Goal: Task Accomplishment & Management: Use online tool/utility

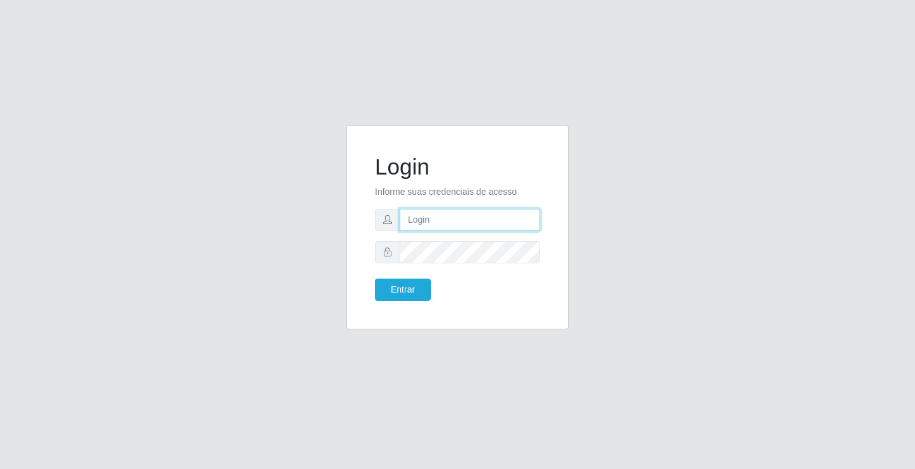
click at [423, 222] on input "text" at bounding box center [469, 220] width 140 height 22
type input "[PERSON_NAME]"
click at [375, 279] on button "Entrar" at bounding box center [403, 290] width 56 height 22
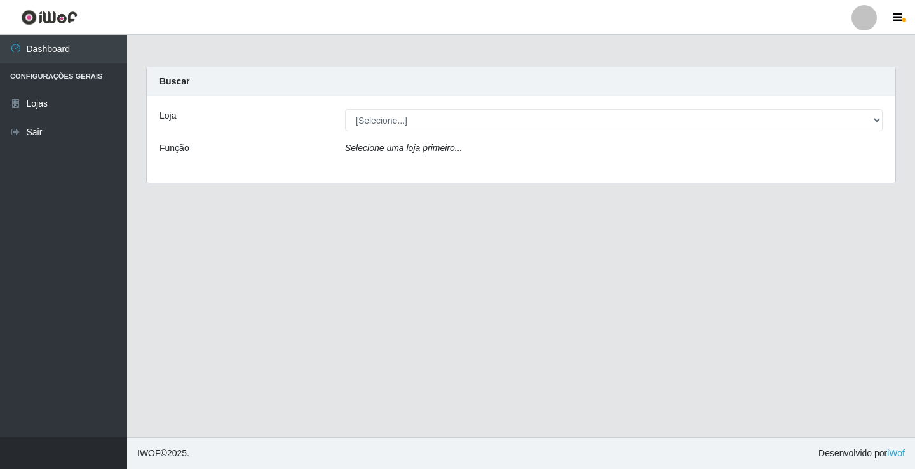
click at [424, 117] on select "[Selecione...] Ideal - Conceição" at bounding box center [613, 120] width 537 height 22
click at [417, 167] on div "Loja [Selecione...] Ideal - Conceição Função Selecione uma loja primeiro..." at bounding box center [521, 140] width 748 height 86
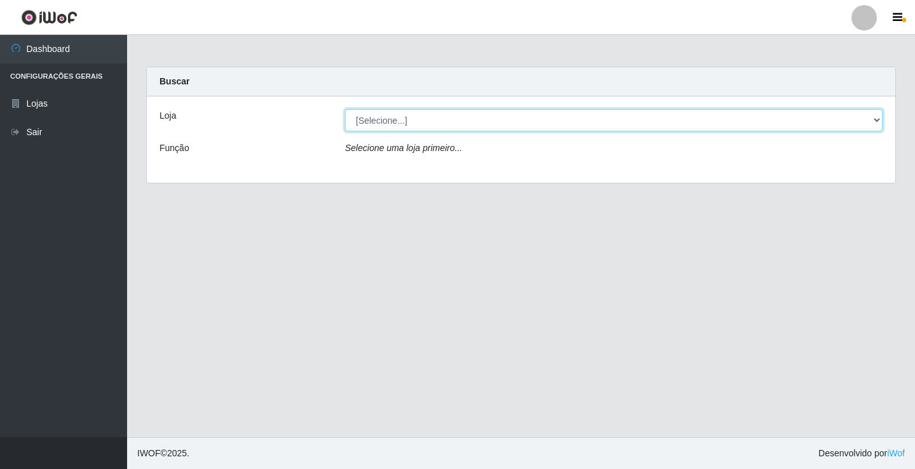
click at [428, 116] on select "[Selecione...] Ideal - Conceição" at bounding box center [613, 120] width 537 height 22
select select "231"
click at [345, 109] on select "[Selecione...] Ideal - Conceição" at bounding box center [613, 120] width 537 height 22
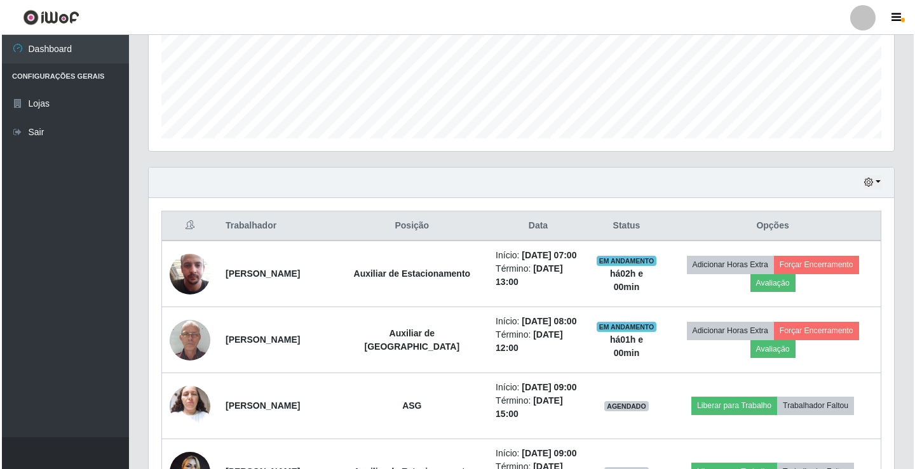
scroll to position [445, 0]
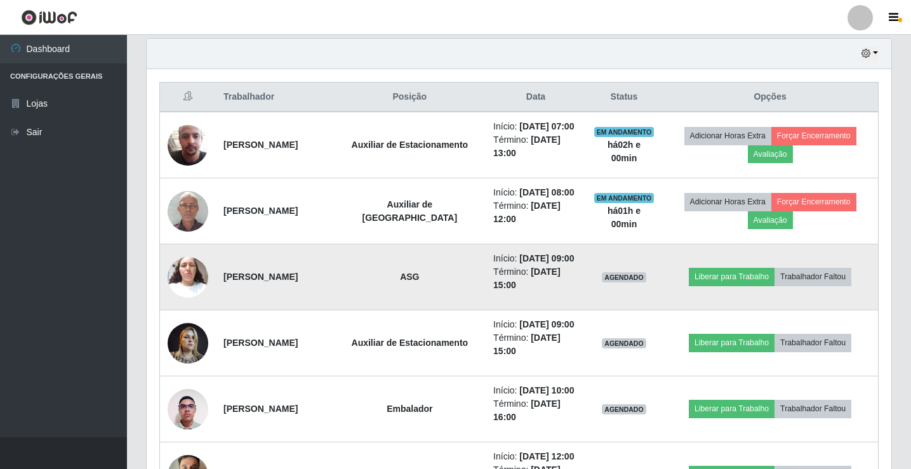
click at [176, 304] on img at bounding box center [188, 277] width 41 height 54
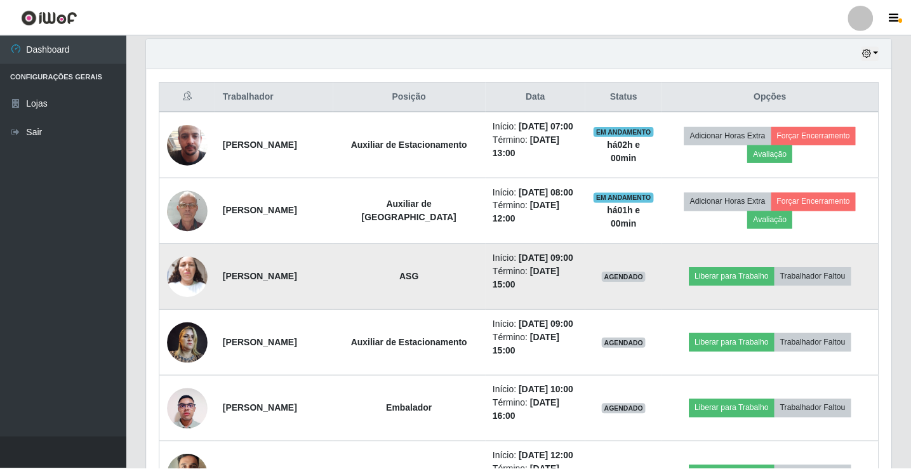
scroll to position [264, 739]
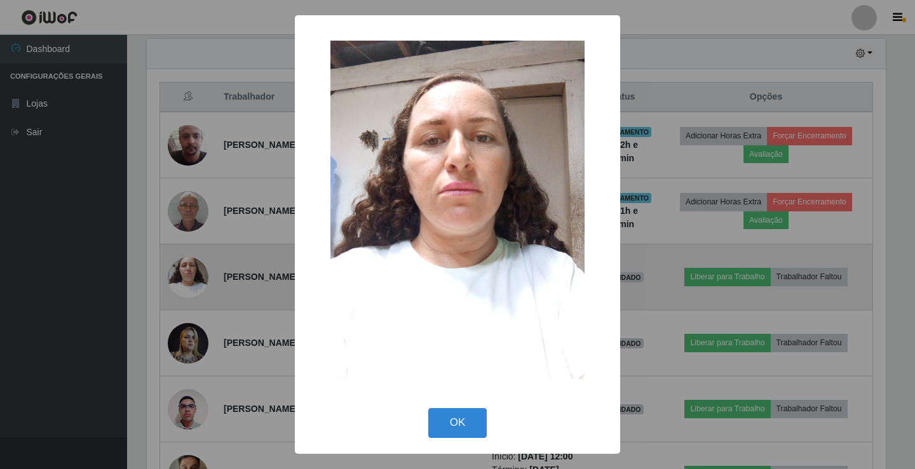
click at [176, 313] on div "× OK Cancel" at bounding box center [457, 234] width 915 height 469
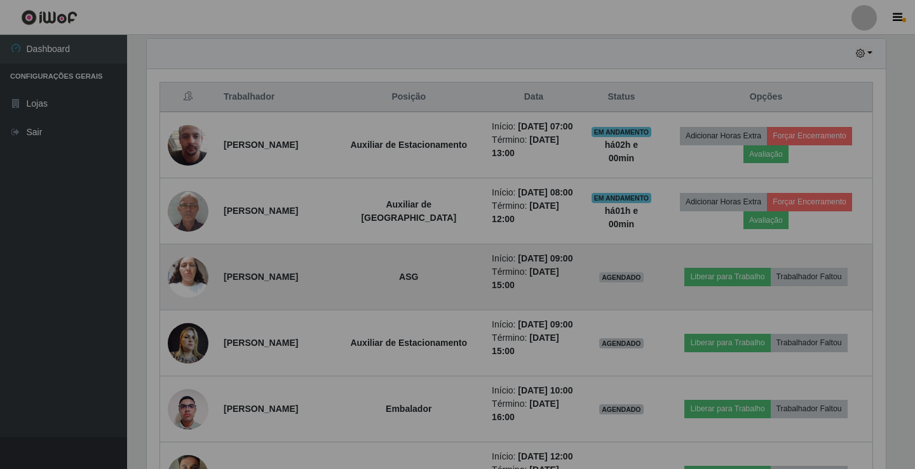
scroll to position [264, 745]
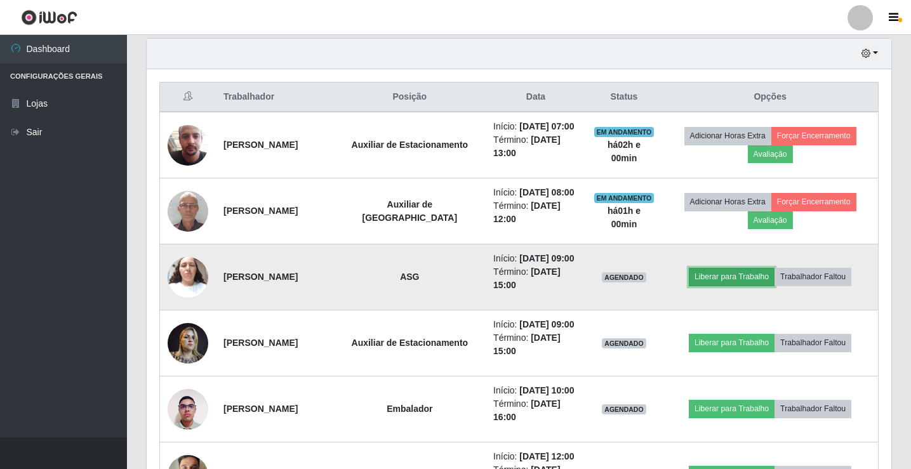
click at [737, 286] on button "Liberar para Trabalho" at bounding box center [732, 277] width 86 height 18
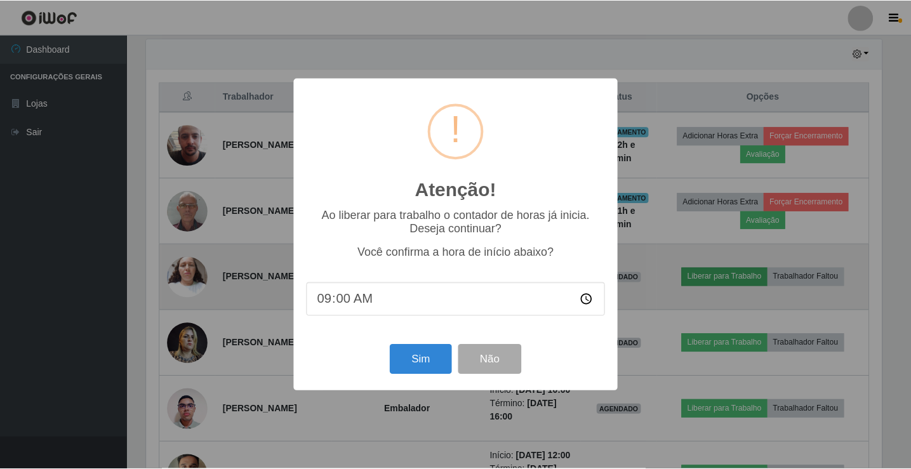
scroll to position [264, 739]
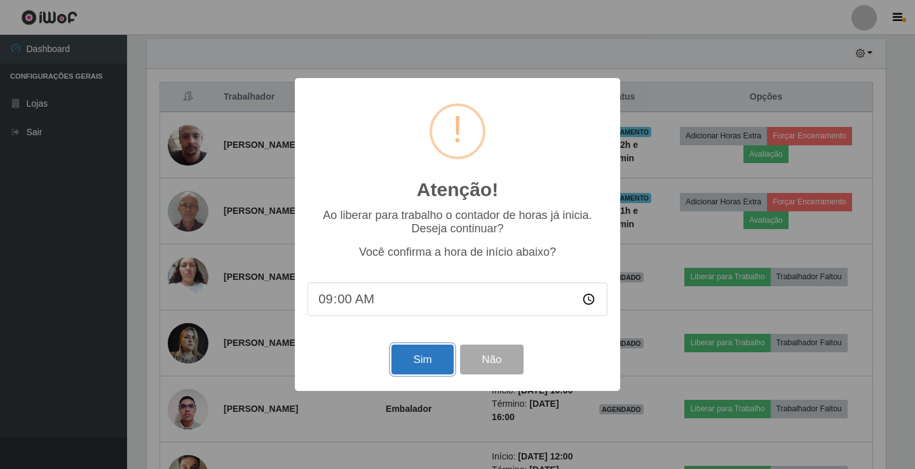
click at [425, 367] on button "Sim" at bounding box center [422, 360] width 62 height 30
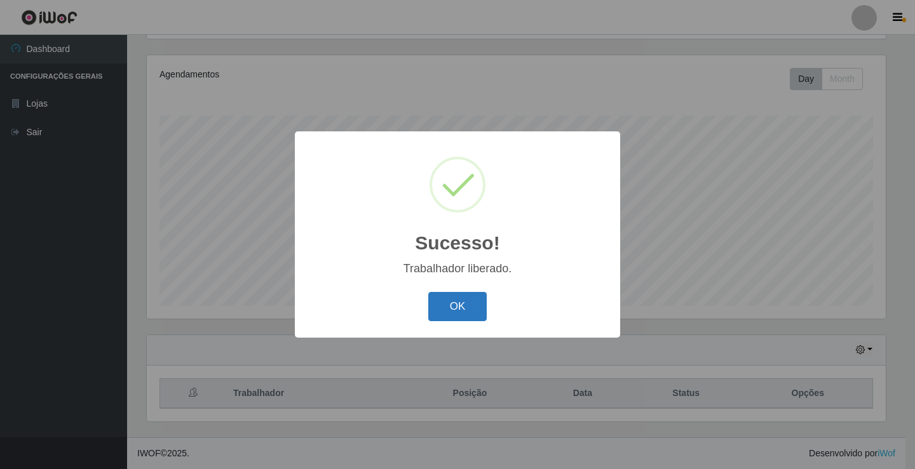
click at [459, 311] on button "OK" at bounding box center [457, 307] width 59 height 30
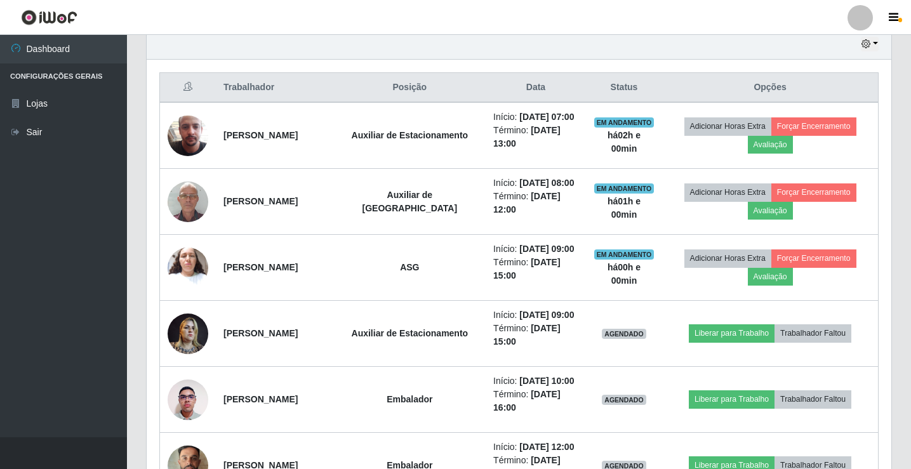
scroll to position [593, 0]
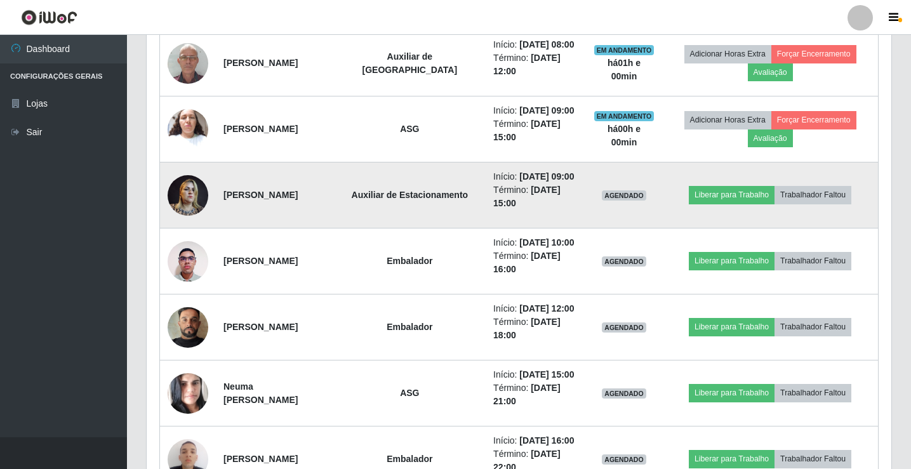
click at [182, 222] on img at bounding box center [188, 195] width 41 height 54
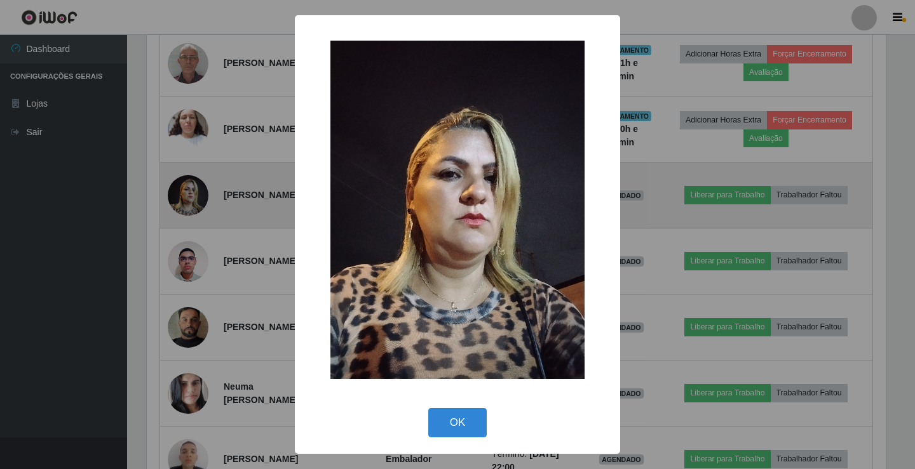
click at [182, 246] on div "× OK Cancel" at bounding box center [457, 234] width 915 height 469
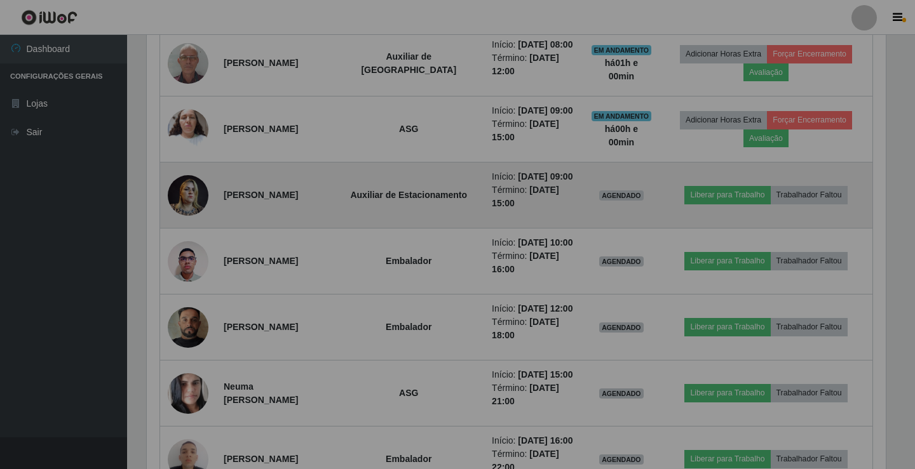
scroll to position [264, 745]
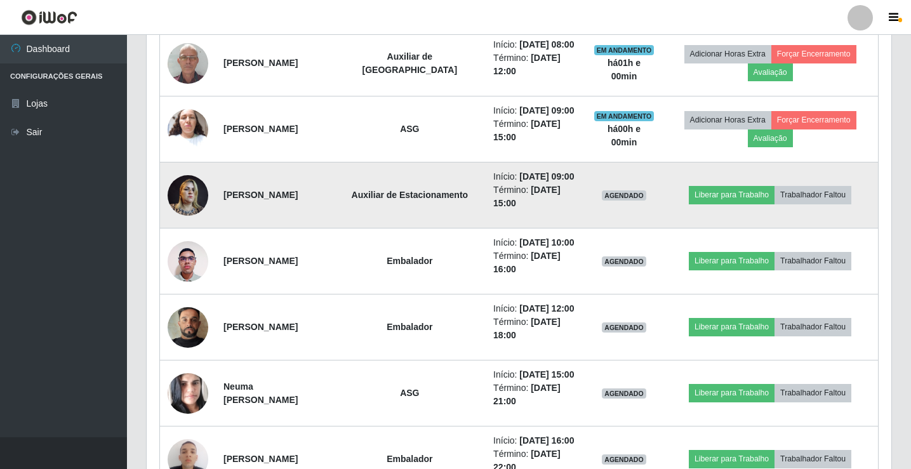
click at [185, 222] on img at bounding box center [188, 195] width 41 height 54
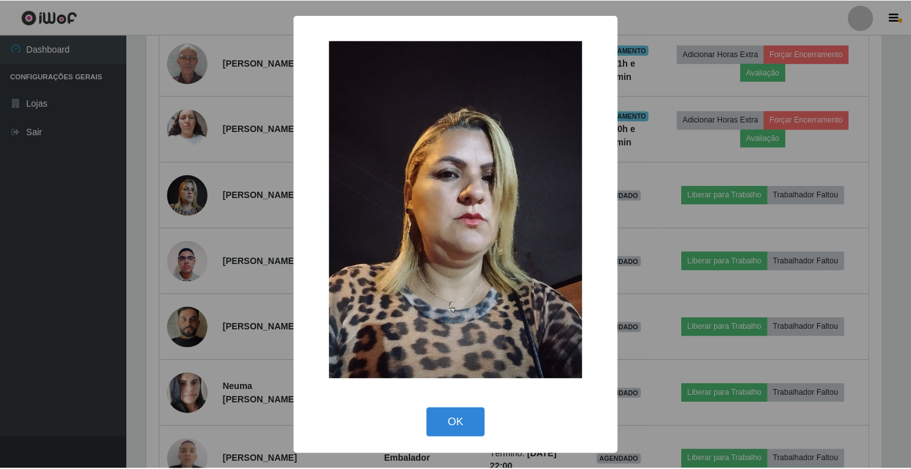
scroll to position [264, 739]
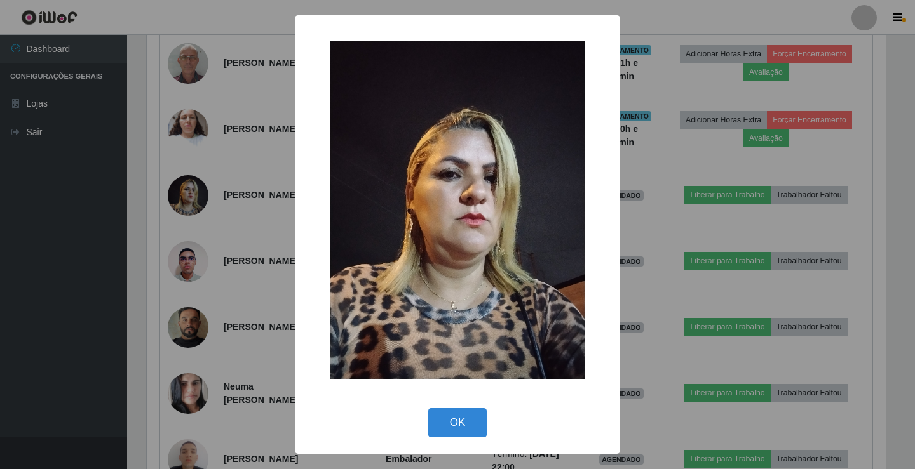
click at [185, 251] on div "× OK Cancel" at bounding box center [457, 234] width 915 height 469
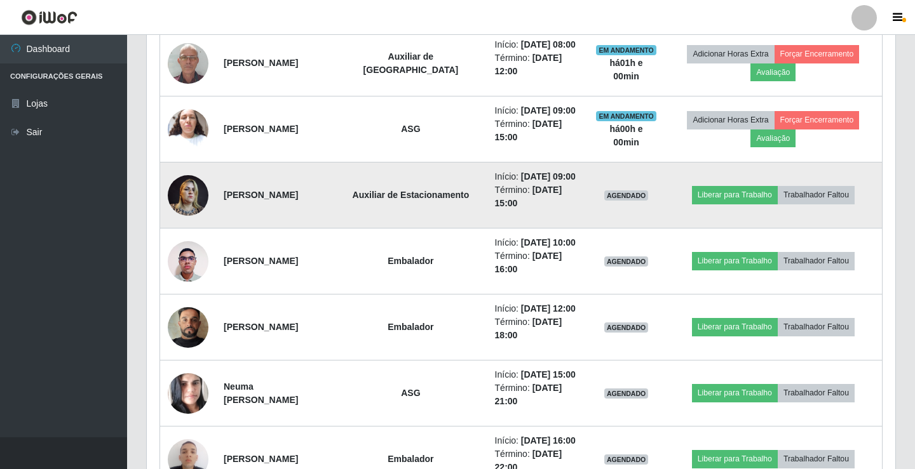
scroll to position [264, 745]
click at [743, 204] on button "Liberar para Trabalho" at bounding box center [732, 195] width 86 height 18
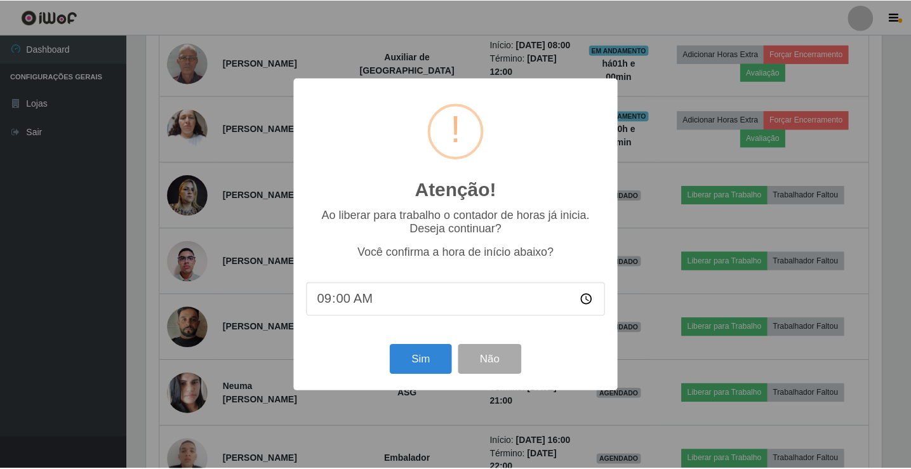
scroll to position [264, 739]
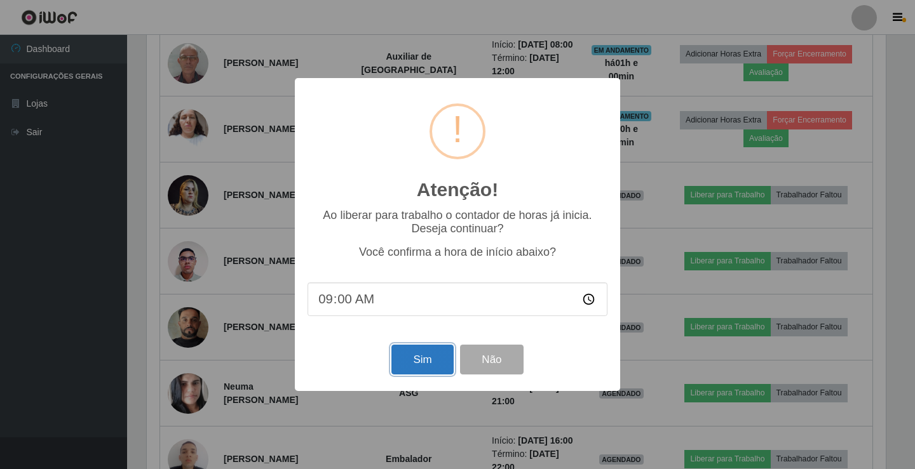
click at [427, 368] on button "Sim" at bounding box center [422, 360] width 62 height 30
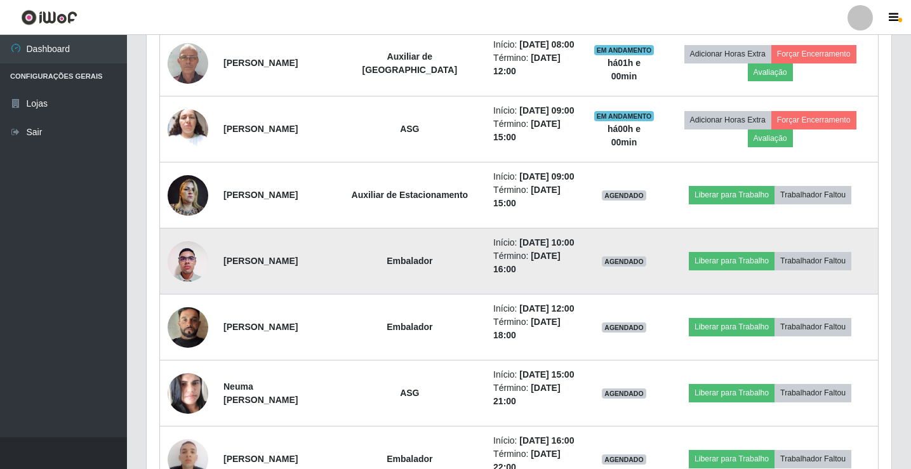
scroll to position [0, 0]
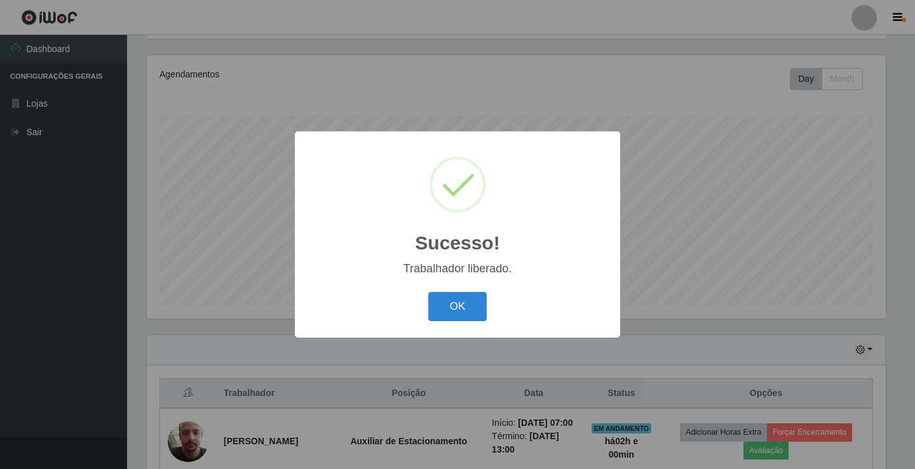
click at [427, 317] on div "OK Cancel" at bounding box center [457, 306] width 300 height 36
click at [427, 319] on div "OK Cancel" at bounding box center [457, 306] width 300 height 36
click at [481, 304] on button "OK" at bounding box center [457, 307] width 59 height 30
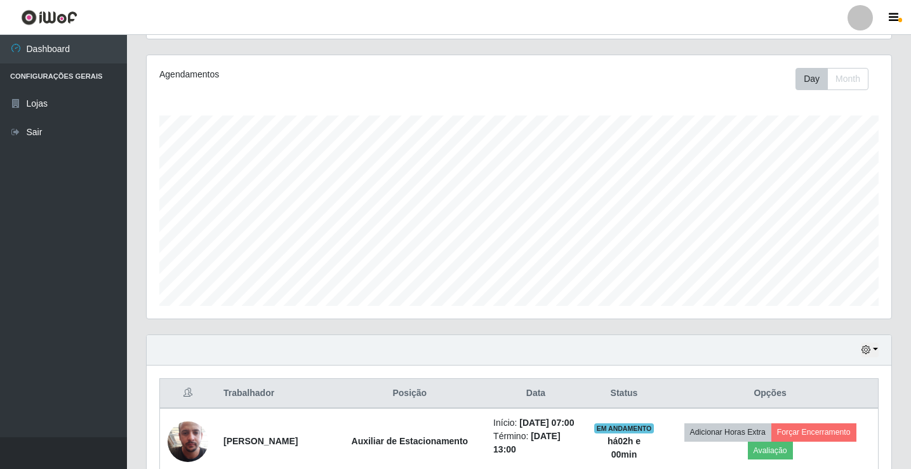
click at [862, 22] on div at bounding box center [860, 17] width 25 height 25
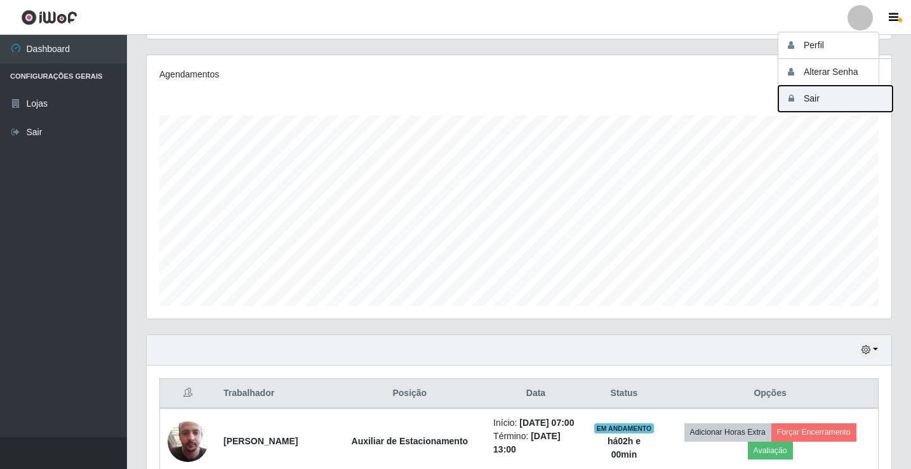
click at [831, 104] on button "Sair" at bounding box center [836, 99] width 114 height 26
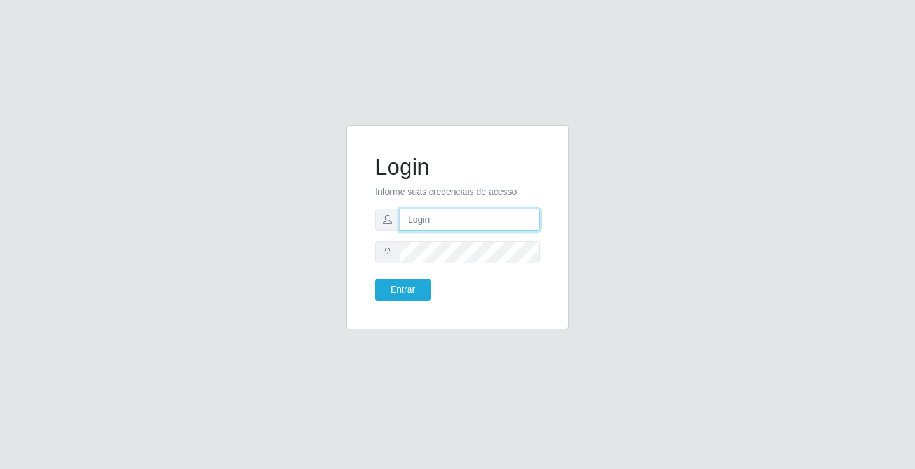
click at [450, 220] on input "text" at bounding box center [469, 220] width 140 height 22
type input "zivaneide@ideal"
click at [375, 279] on button "Entrar" at bounding box center [403, 290] width 56 height 22
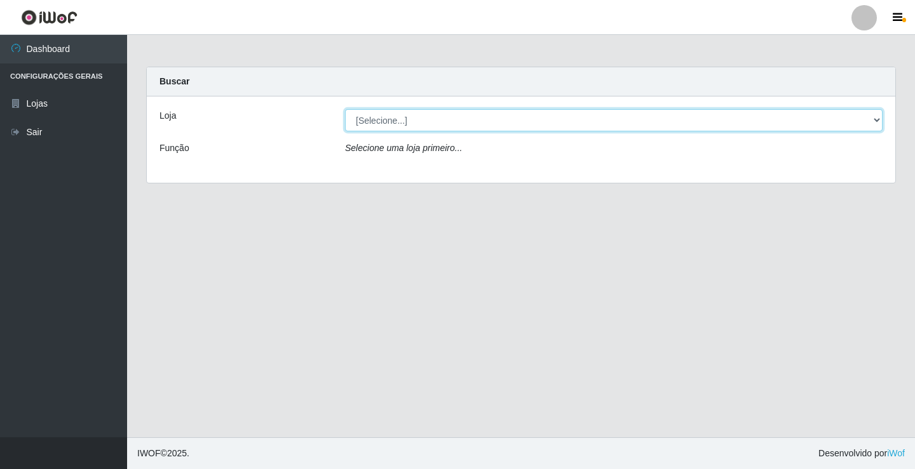
click at [875, 119] on select "[Selecione...] Ideal - Conceição" at bounding box center [613, 120] width 537 height 22
select select "231"
click at [345, 109] on select "[Selecione...] Ideal - Conceição" at bounding box center [613, 120] width 537 height 22
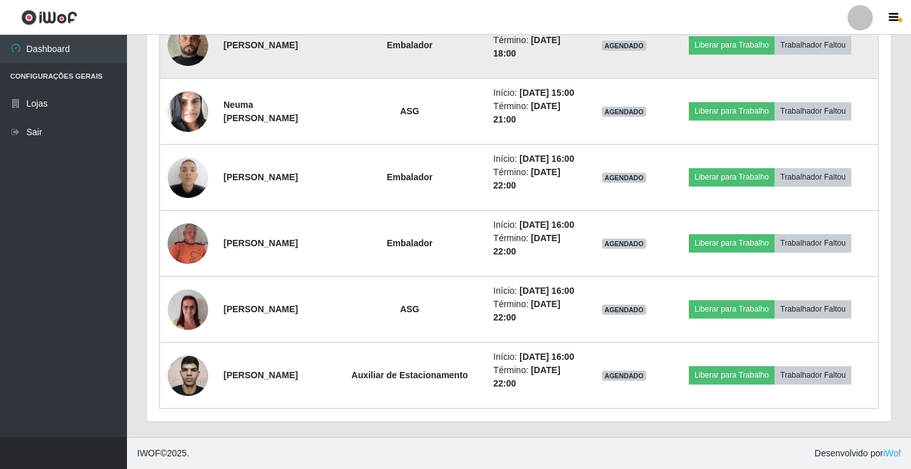
scroll to position [1021, 0]
